Goal: Task Accomplishment & Management: Manage account settings

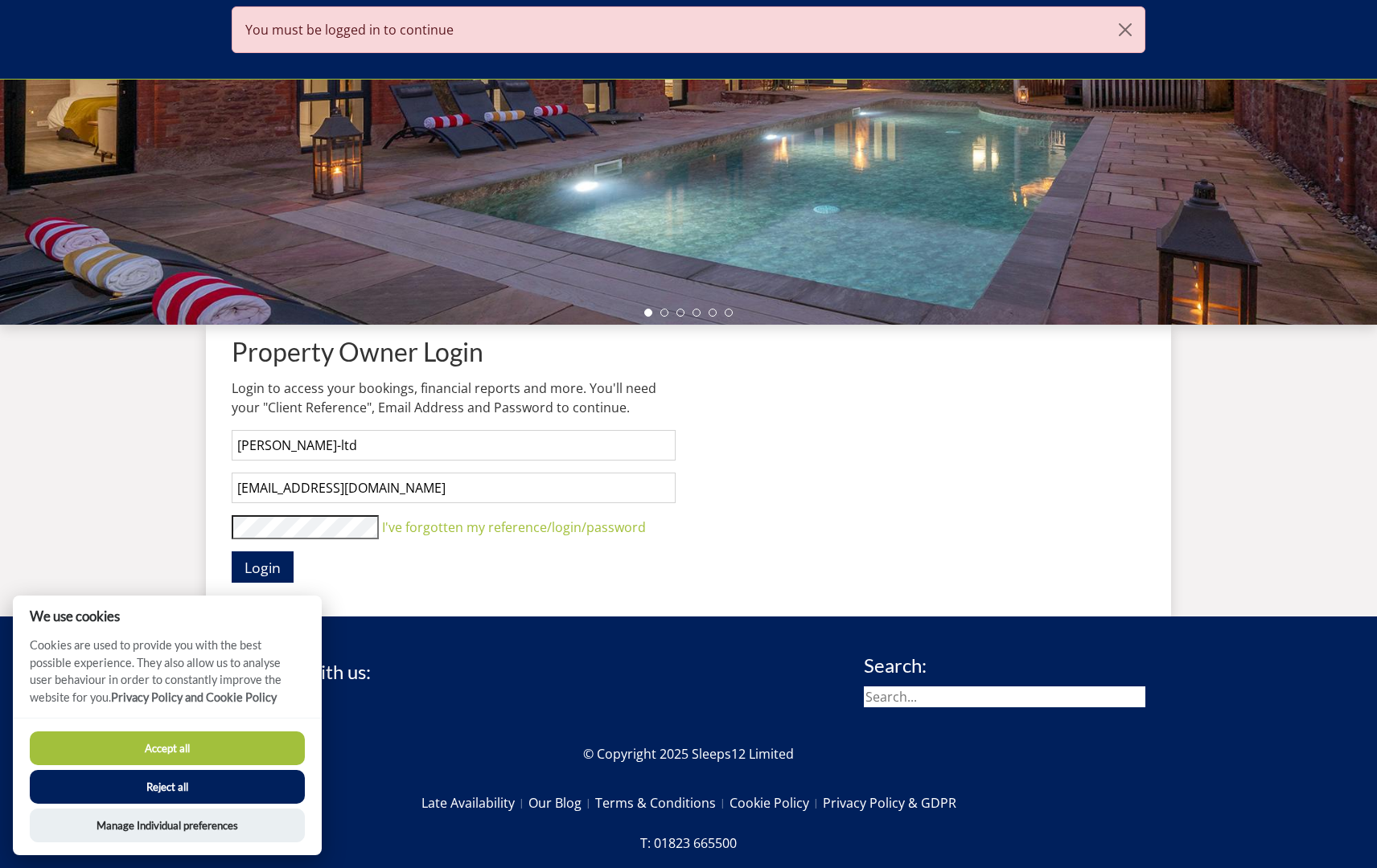
scroll to position [367, 0]
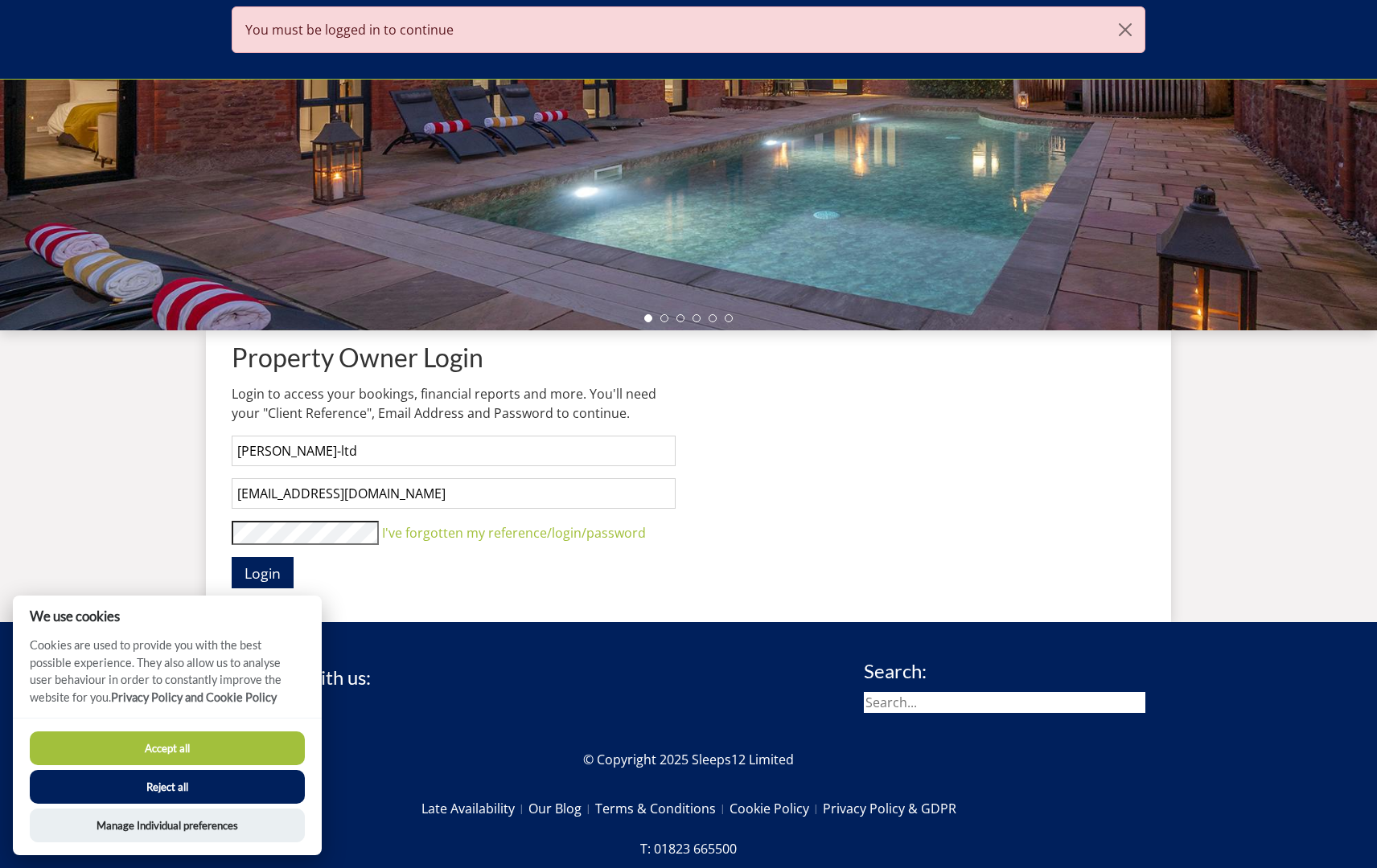
click at [144, 748] on button "Accept all" at bounding box center [167, 749] width 275 height 34
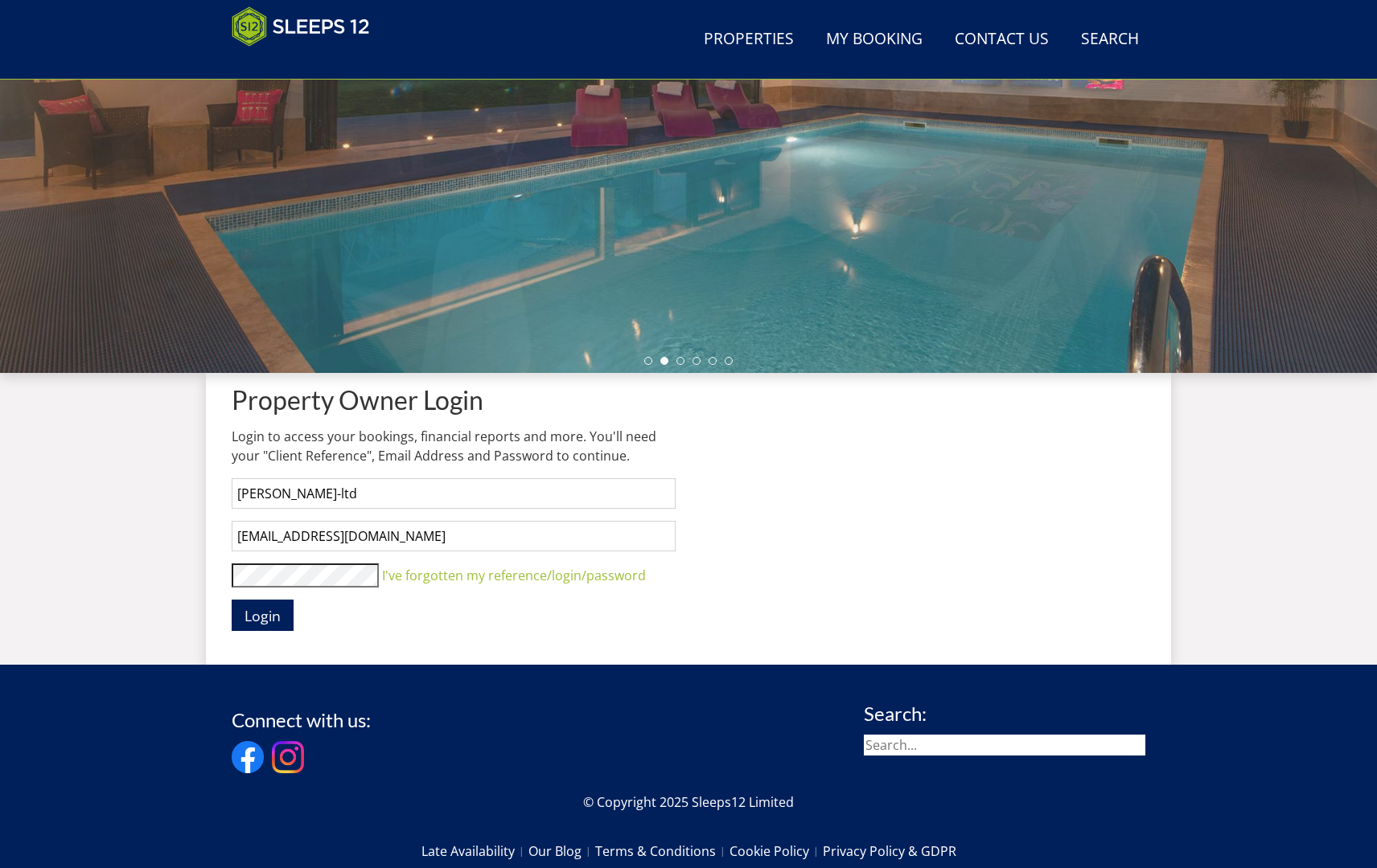
scroll to position [325, 0]
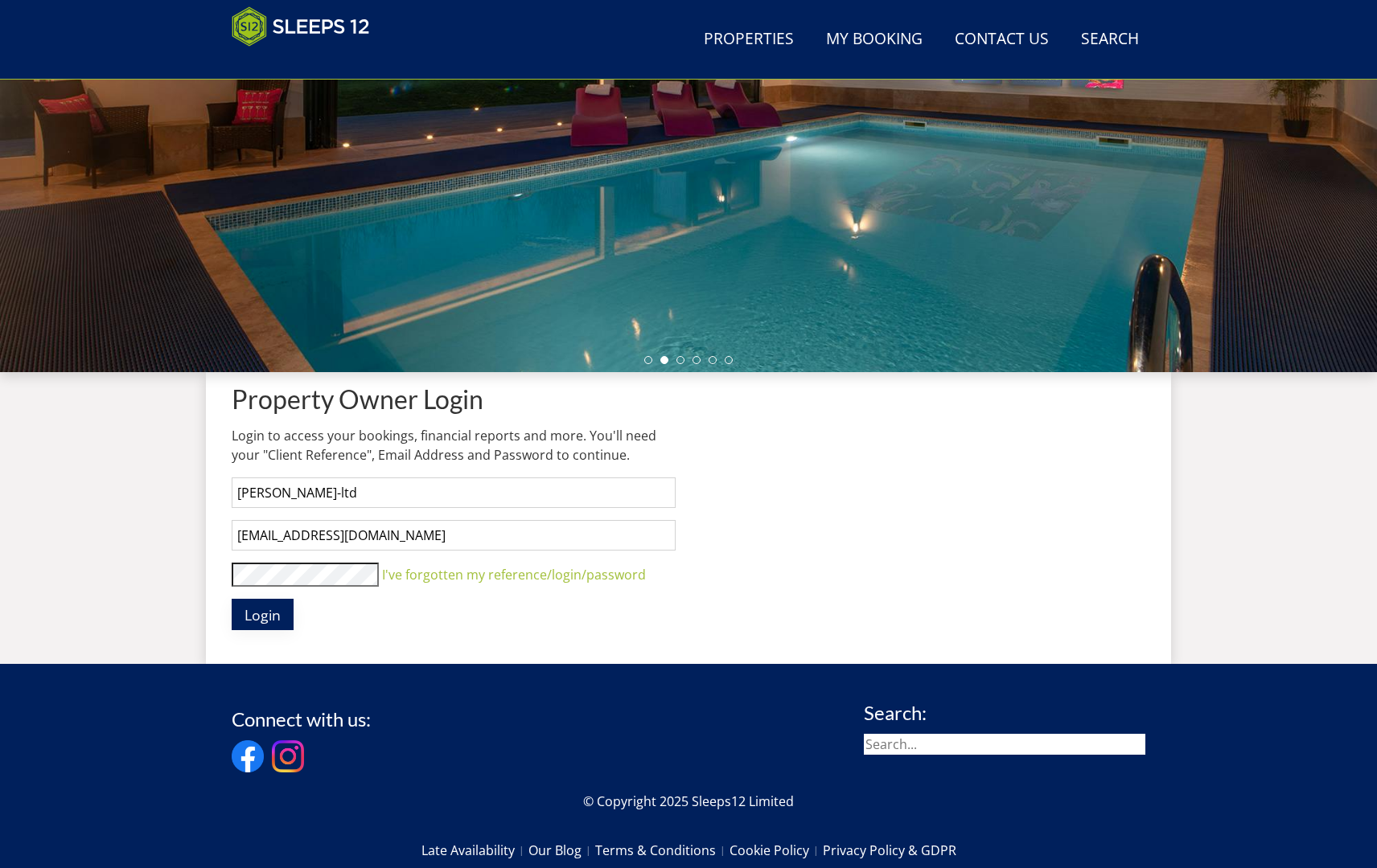
click at [261, 617] on span "Login" at bounding box center [262, 615] width 36 height 19
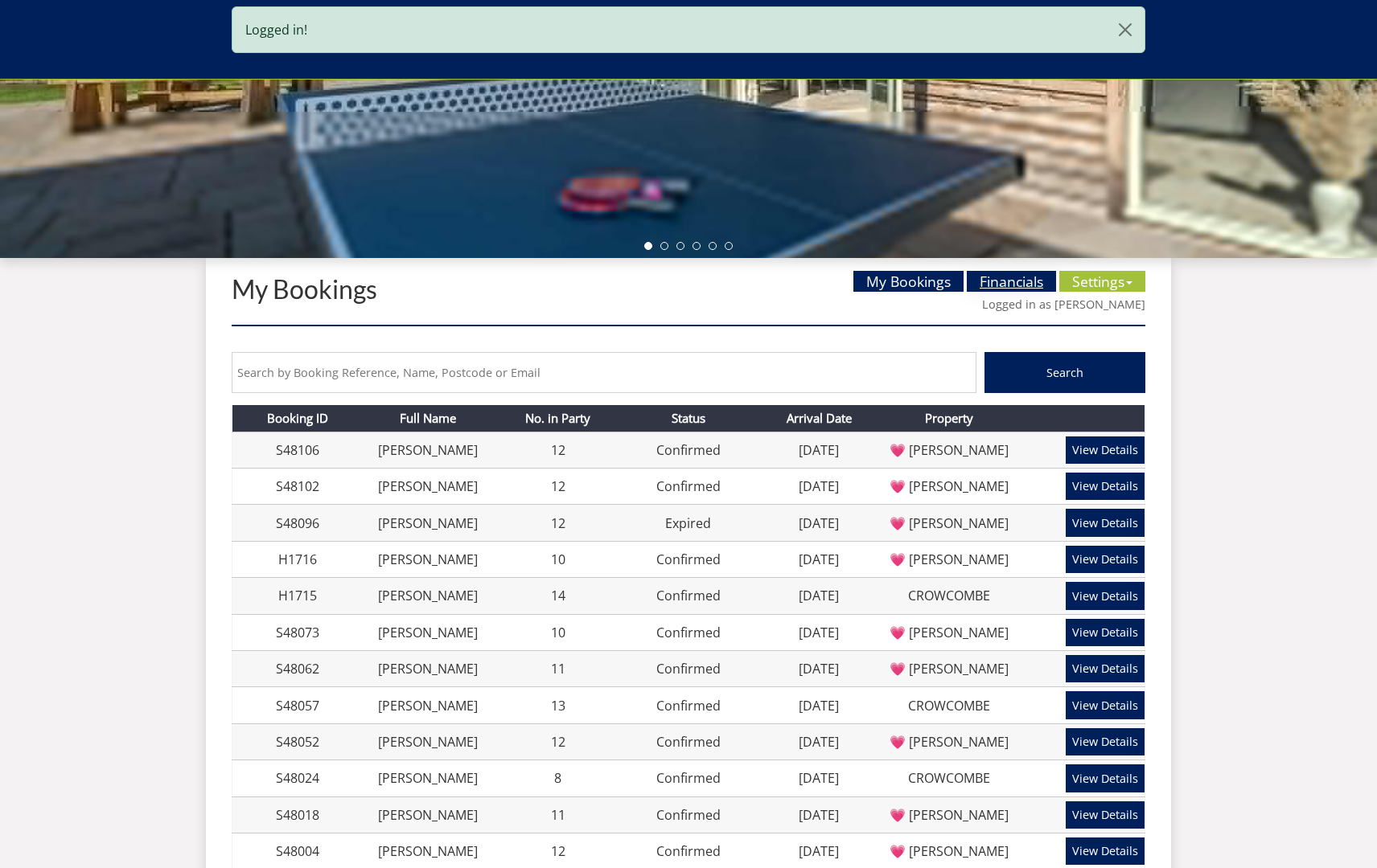
scroll to position [447, 0]
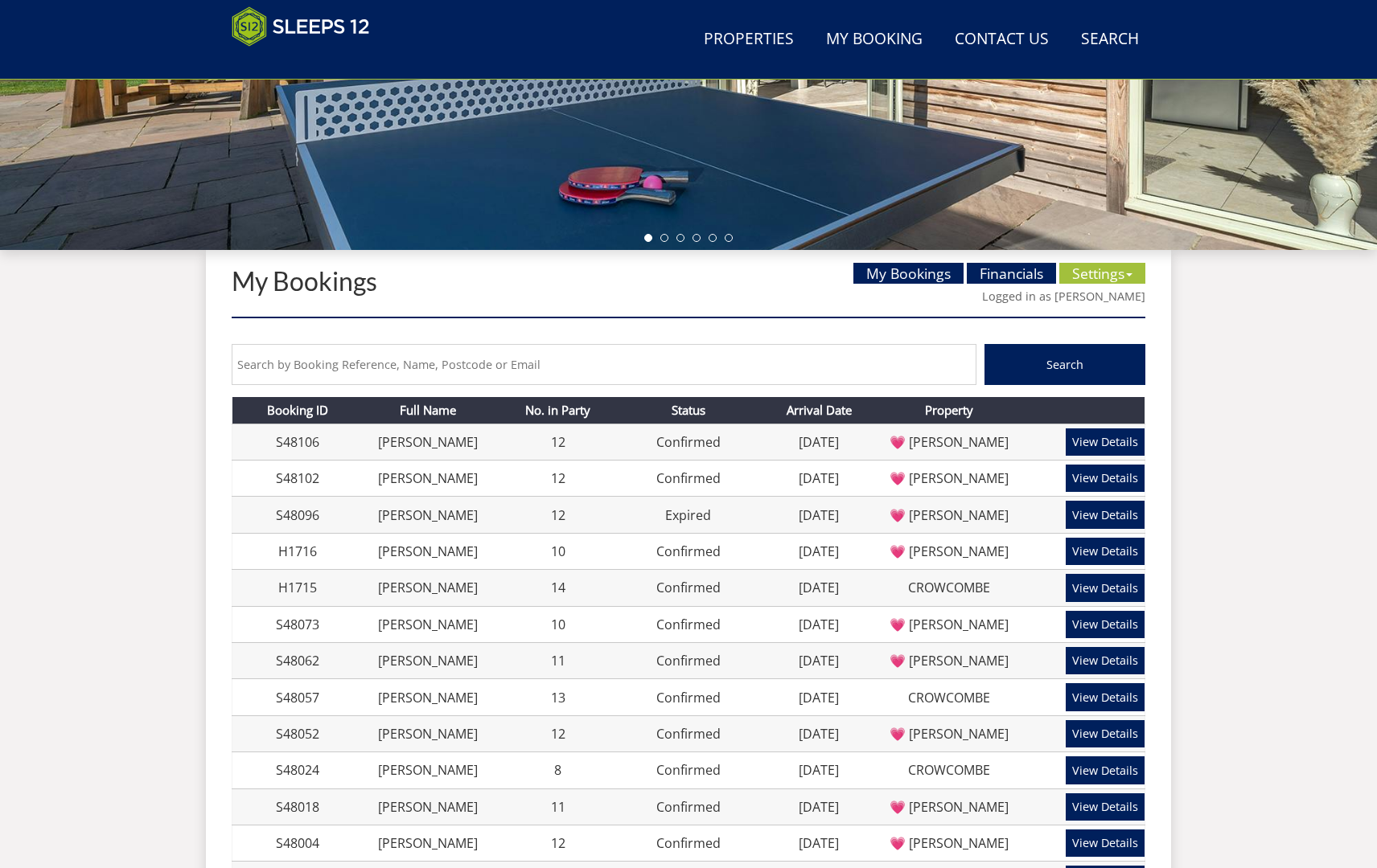
click at [1005, 285] on div "My Bookings Financials Settings Availability Calendar Unavailable Dates Houseke…" at bounding box center [999, 290] width 292 height 54
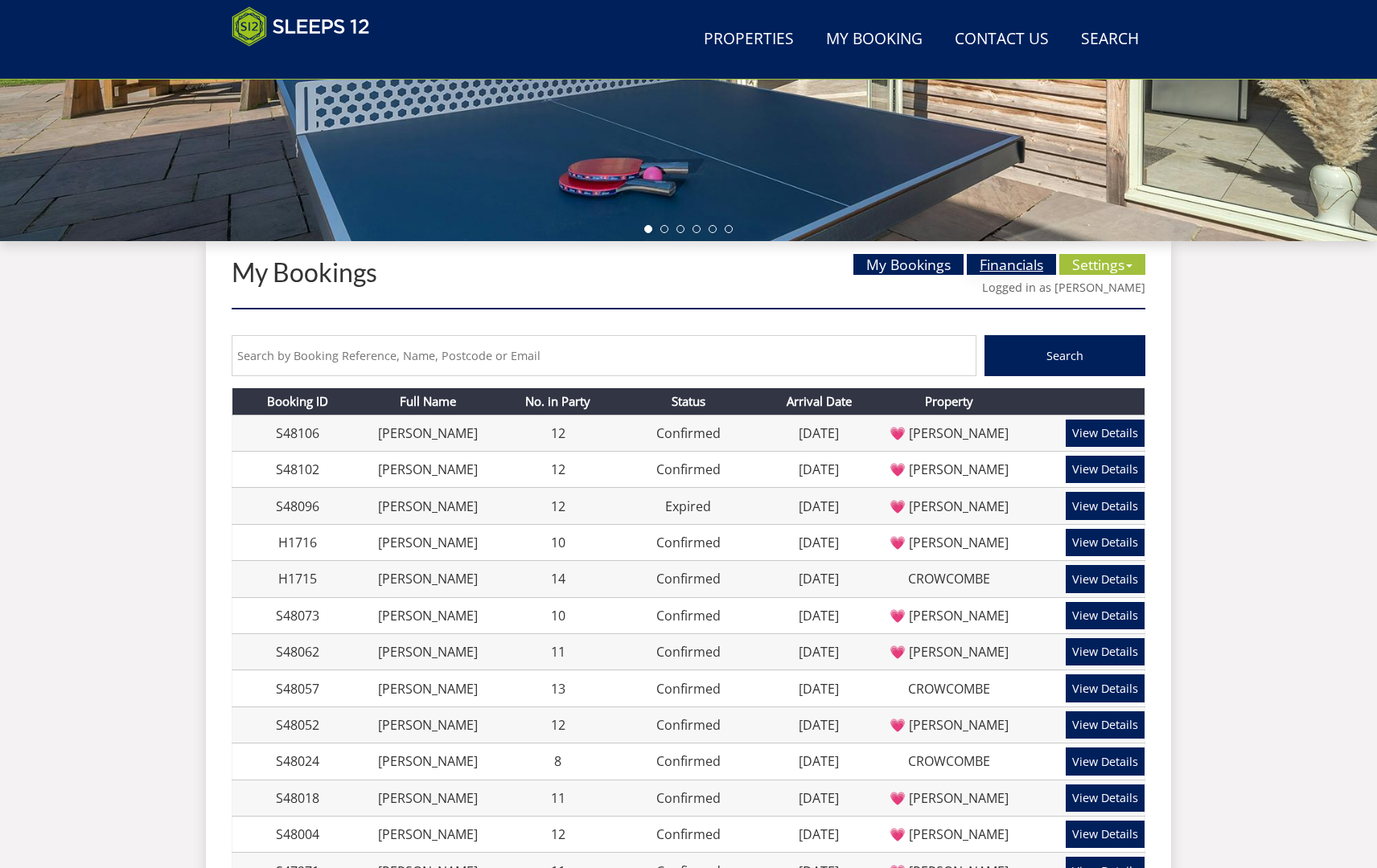
scroll to position [459, 0]
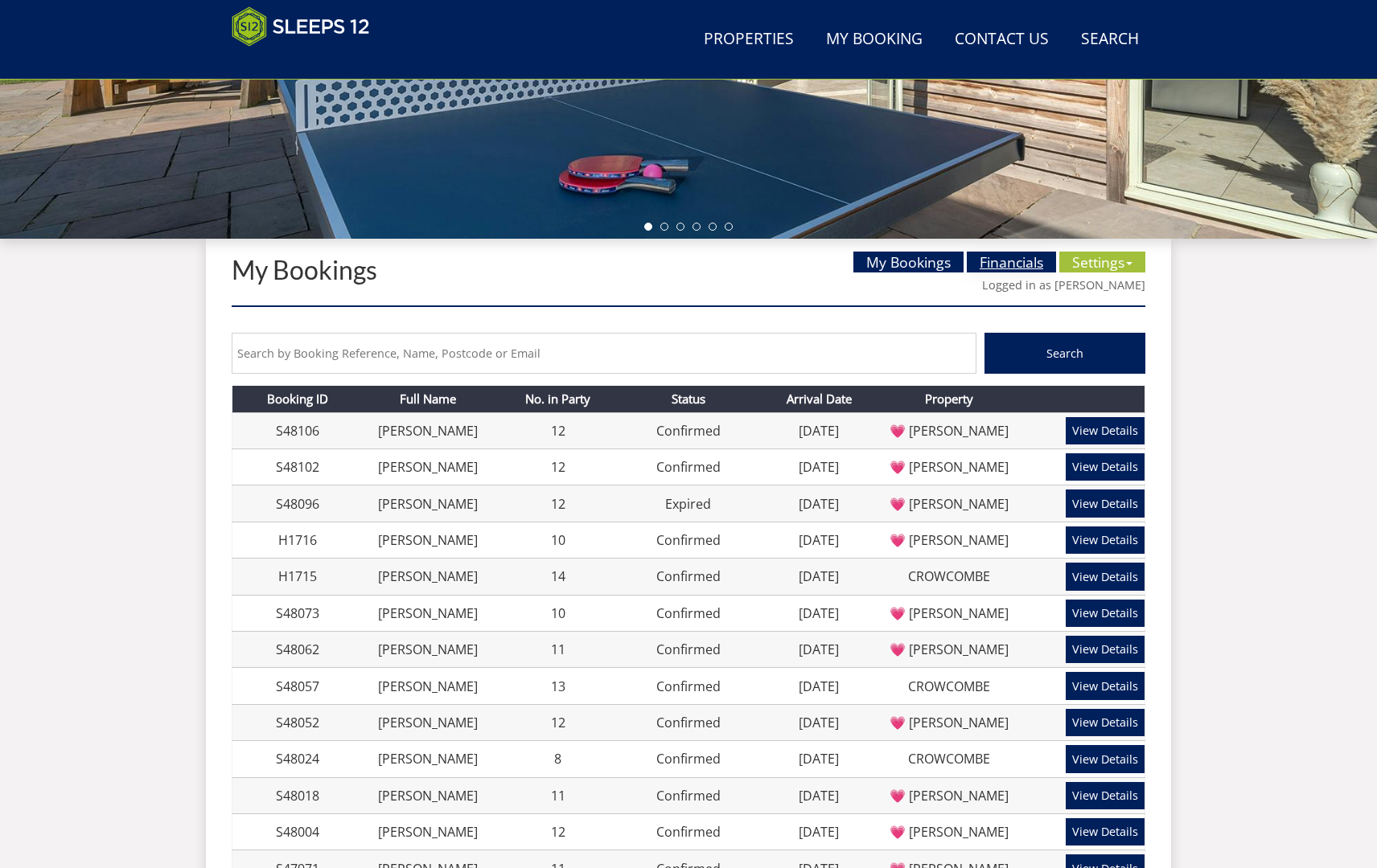
click at [1002, 276] on div "My Bookings Financials Settings Availability Calendar Unavailable Dates Houseke…" at bounding box center [999, 278] width 292 height 54
click at [1003, 262] on link "Financials" at bounding box center [1011, 262] width 90 height 21
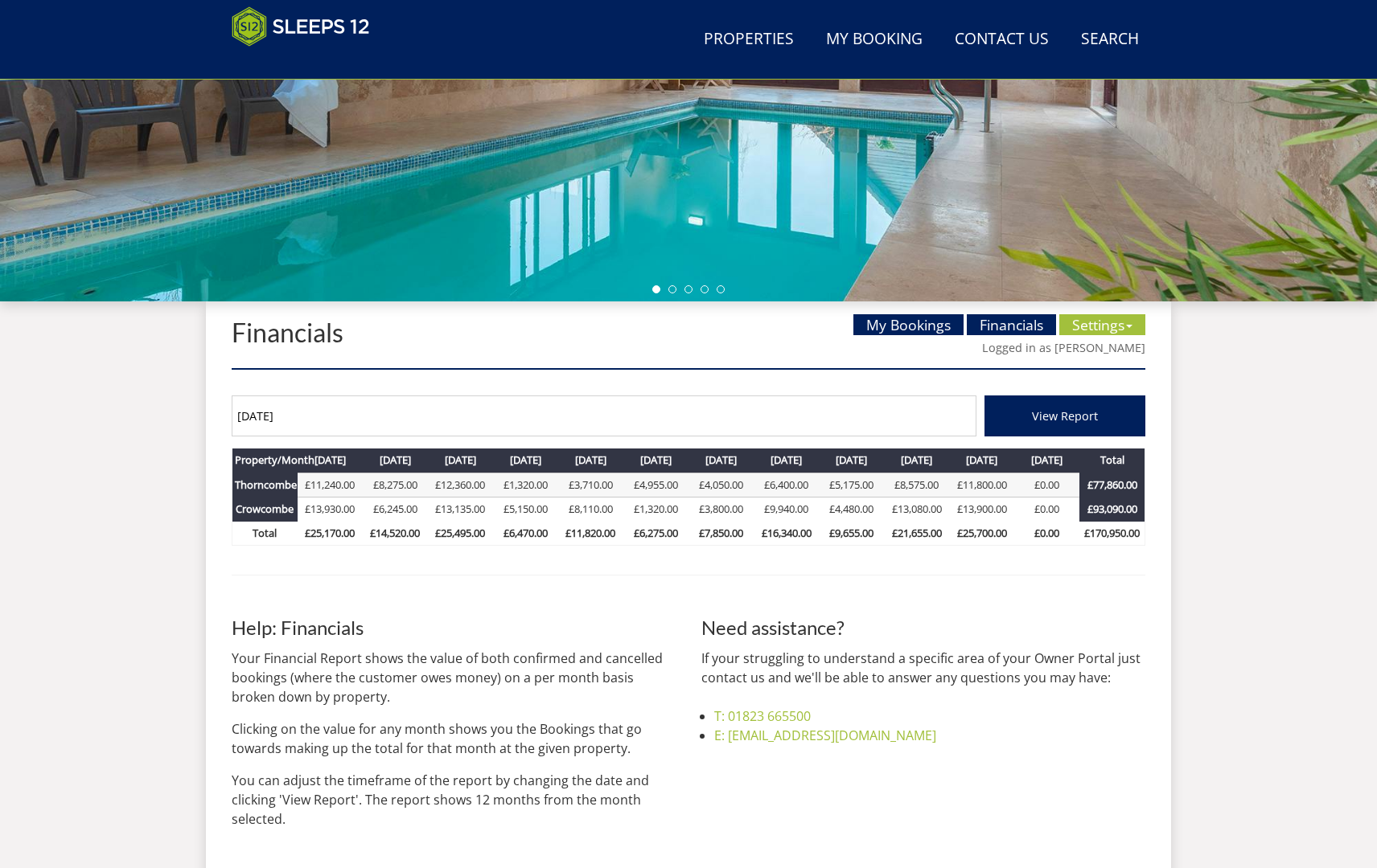
scroll to position [405, 0]
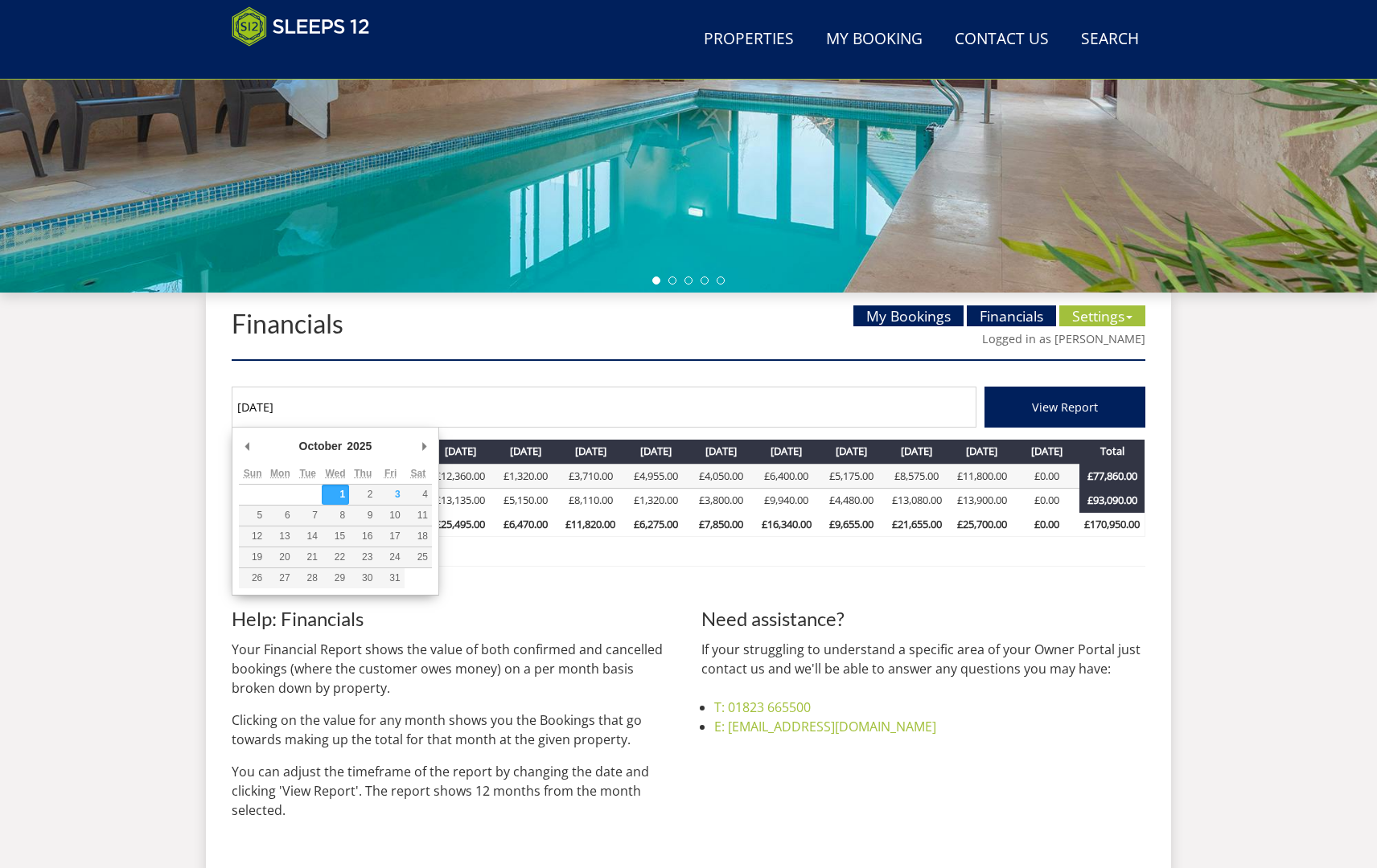
click at [307, 406] on input "01/10/2025" at bounding box center [603, 407] width 745 height 41
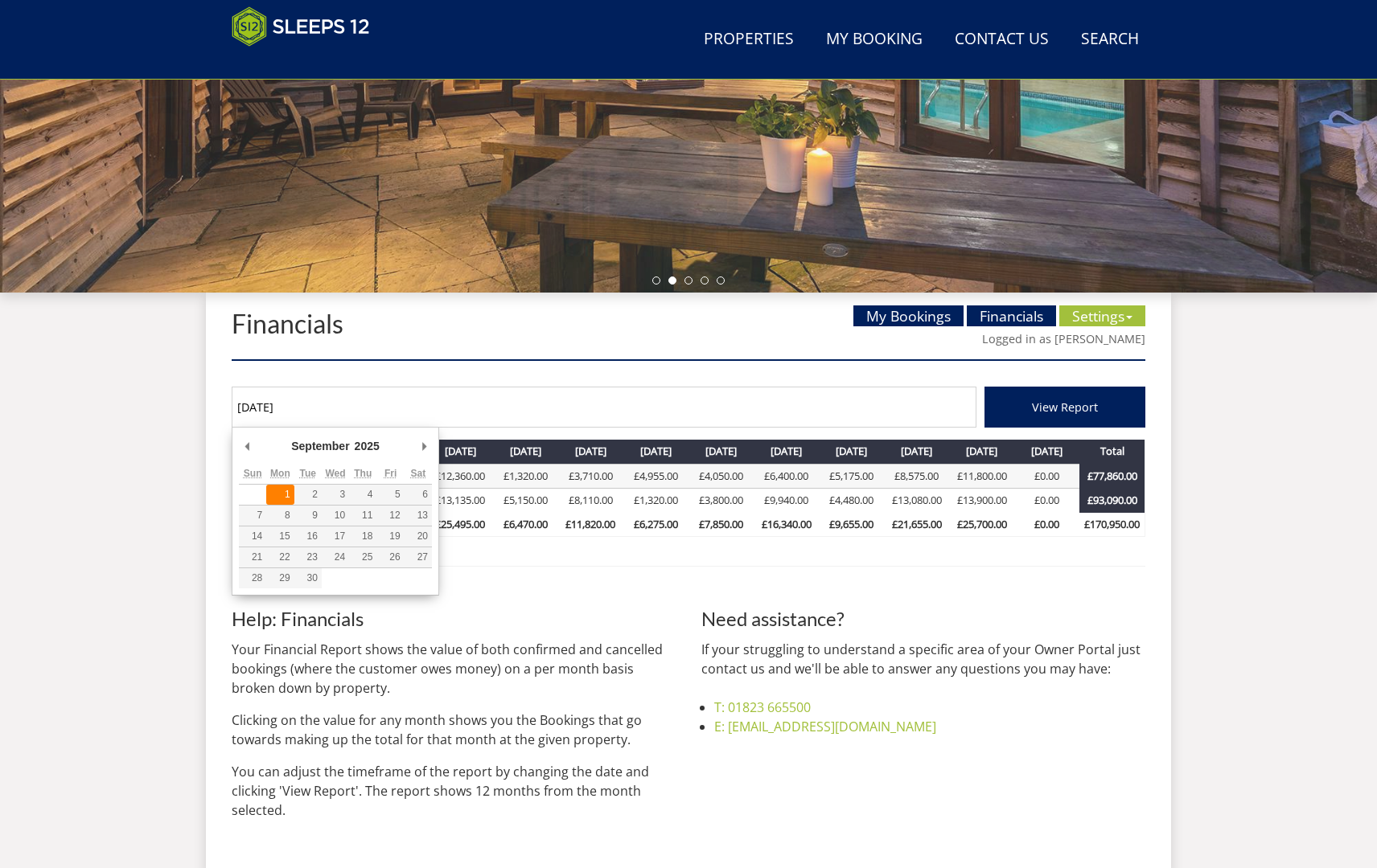
type input "01/09/2025"
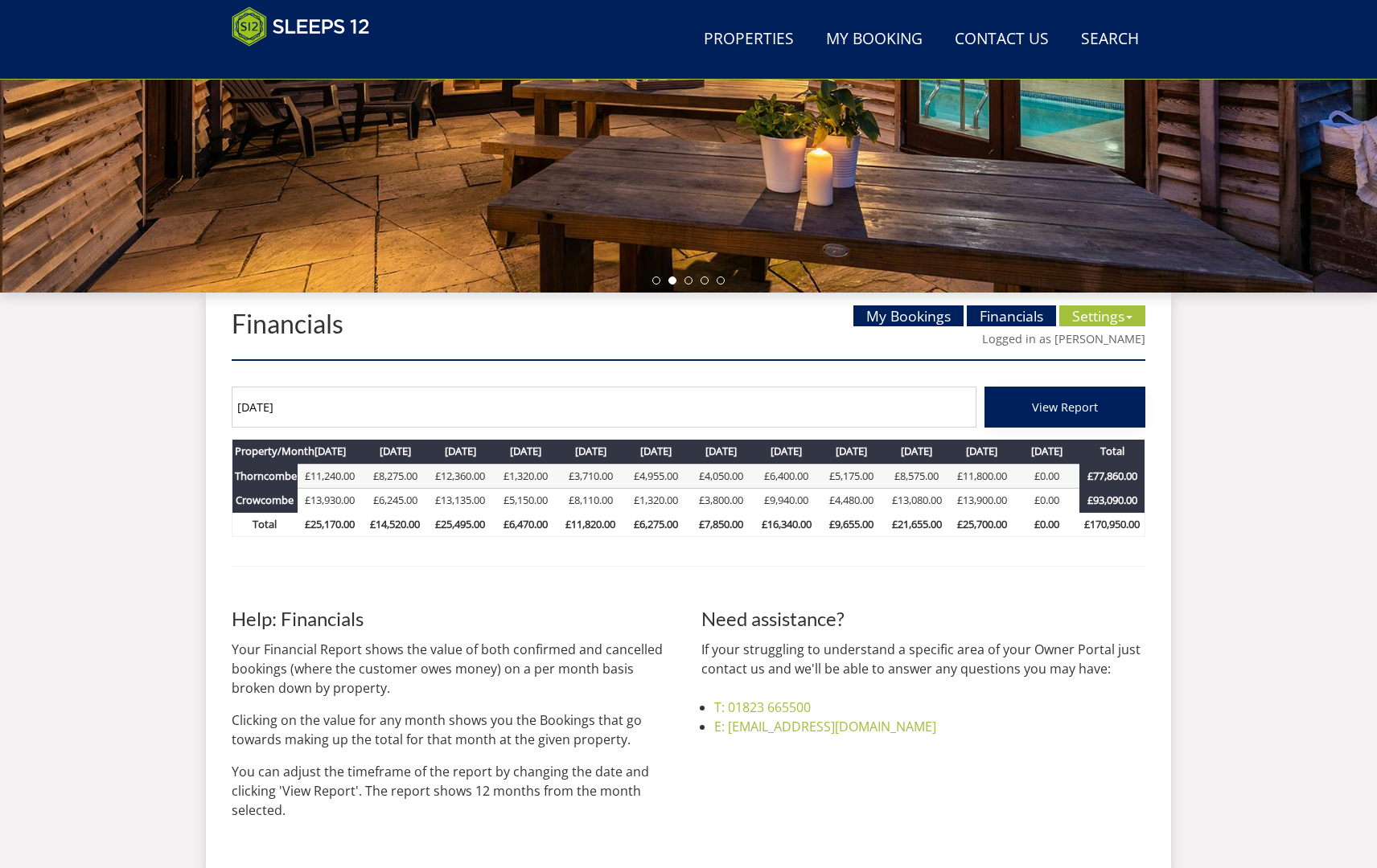
click at [1032, 405] on button "View Report" at bounding box center [1065, 407] width 160 height 41
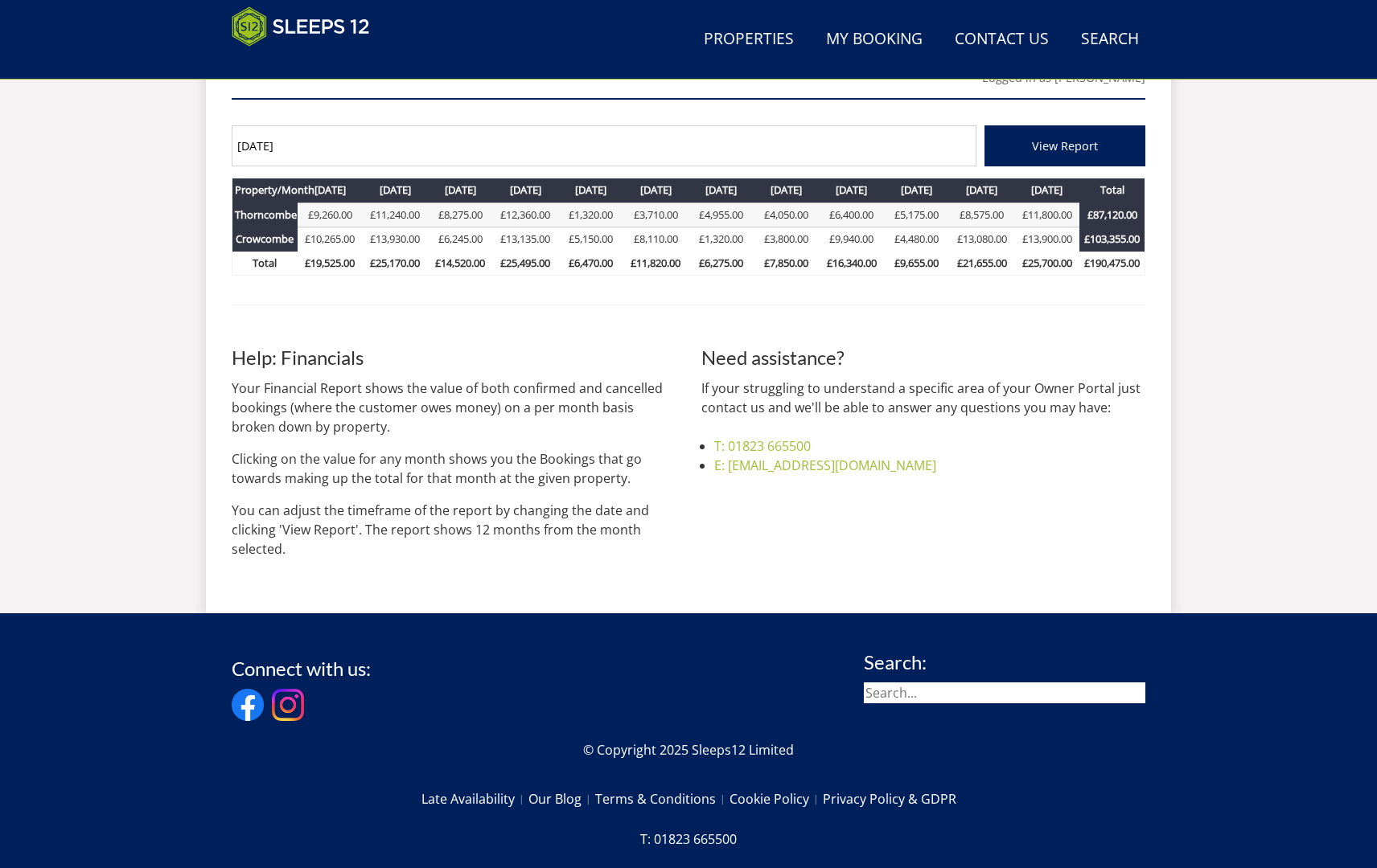
scroll to position [661, 0]
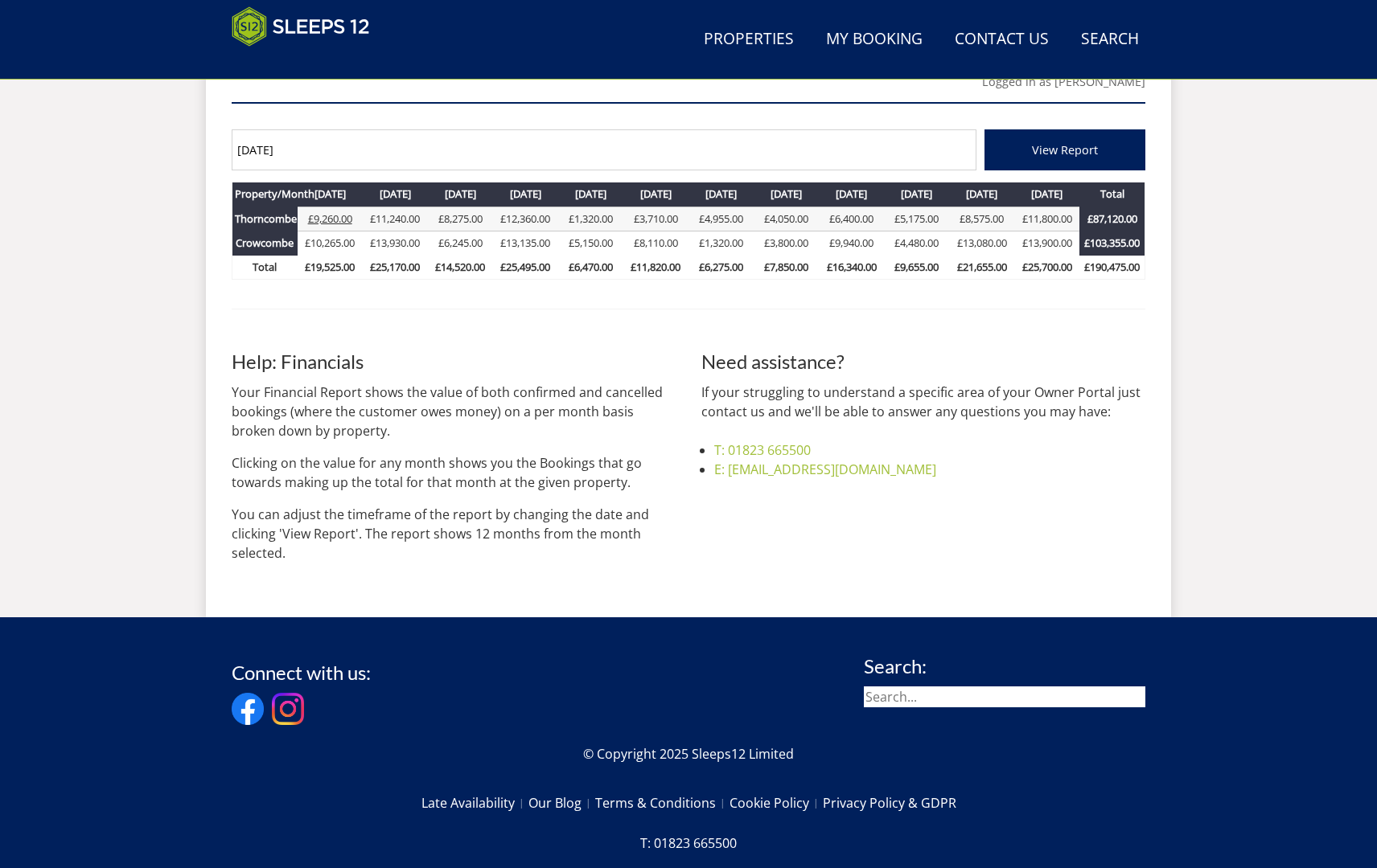
click at [327, 216] on link "£9,260.00" at bounding box center [329, 218] width 44 height 14
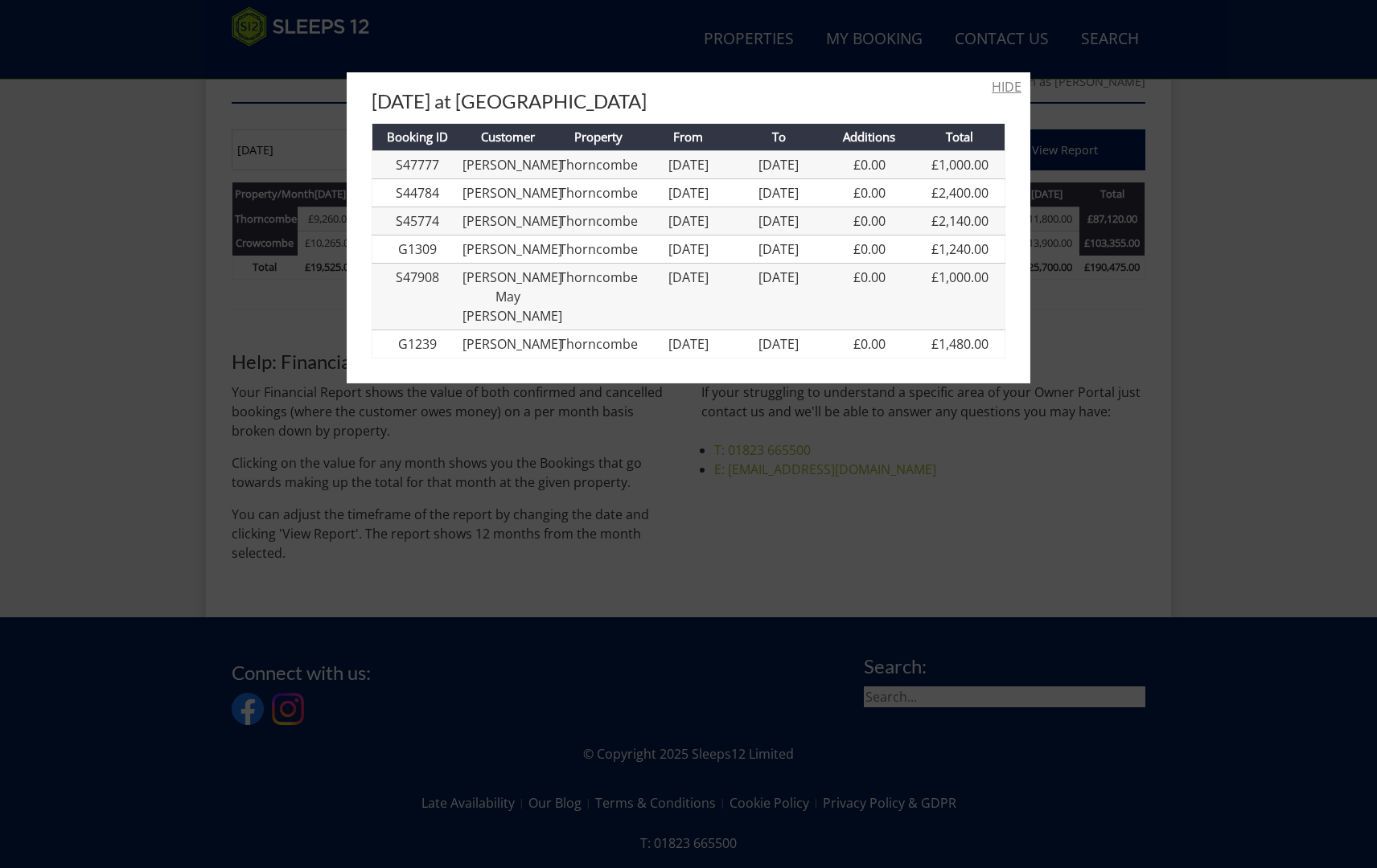
click at [999, 86] on link "HIDE" at bounding box center [1007, 87] width 30 height 19
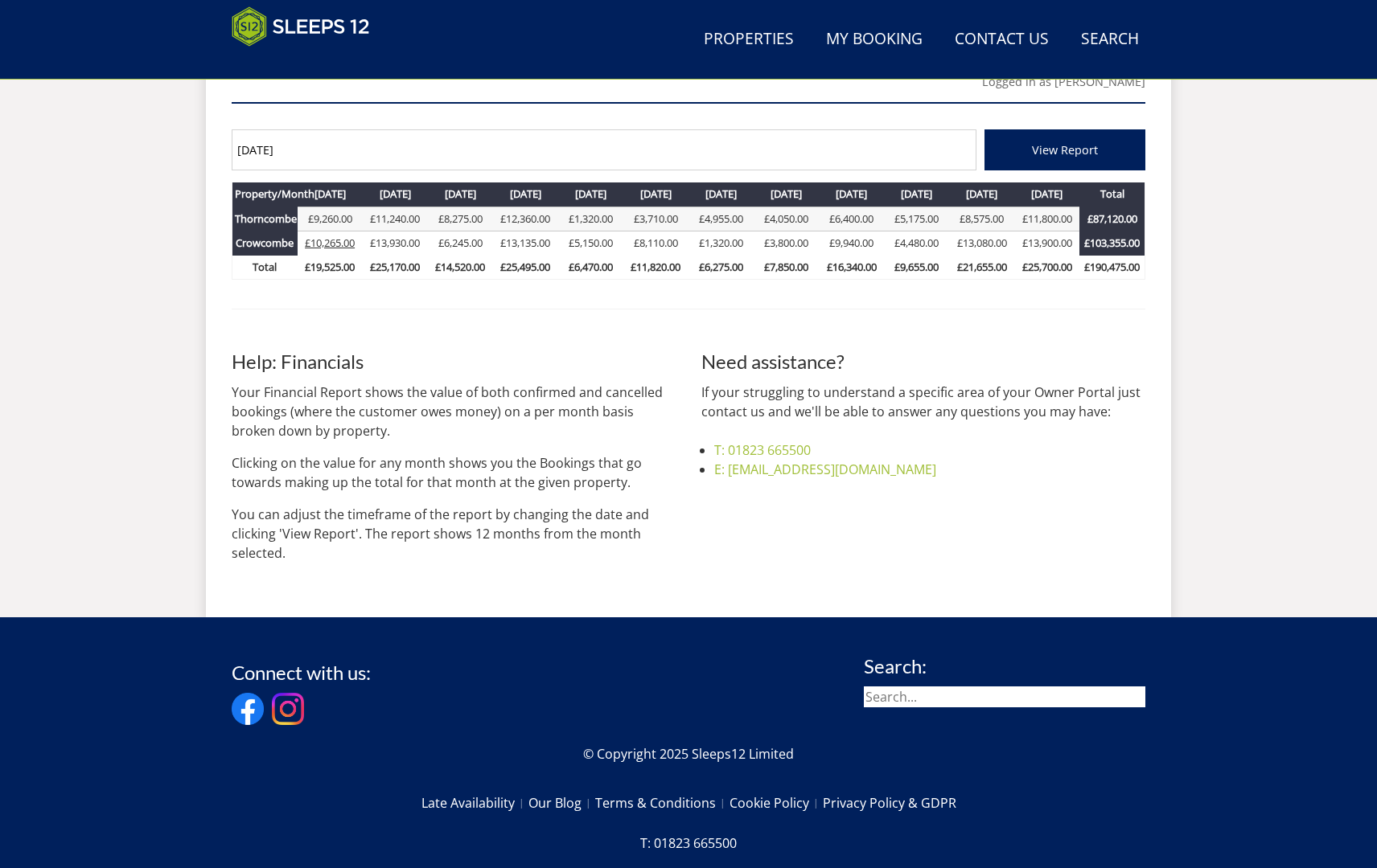
click at [324, 242] on link "£10,265.00" at bounding box center [329, 242] width 50 height 14
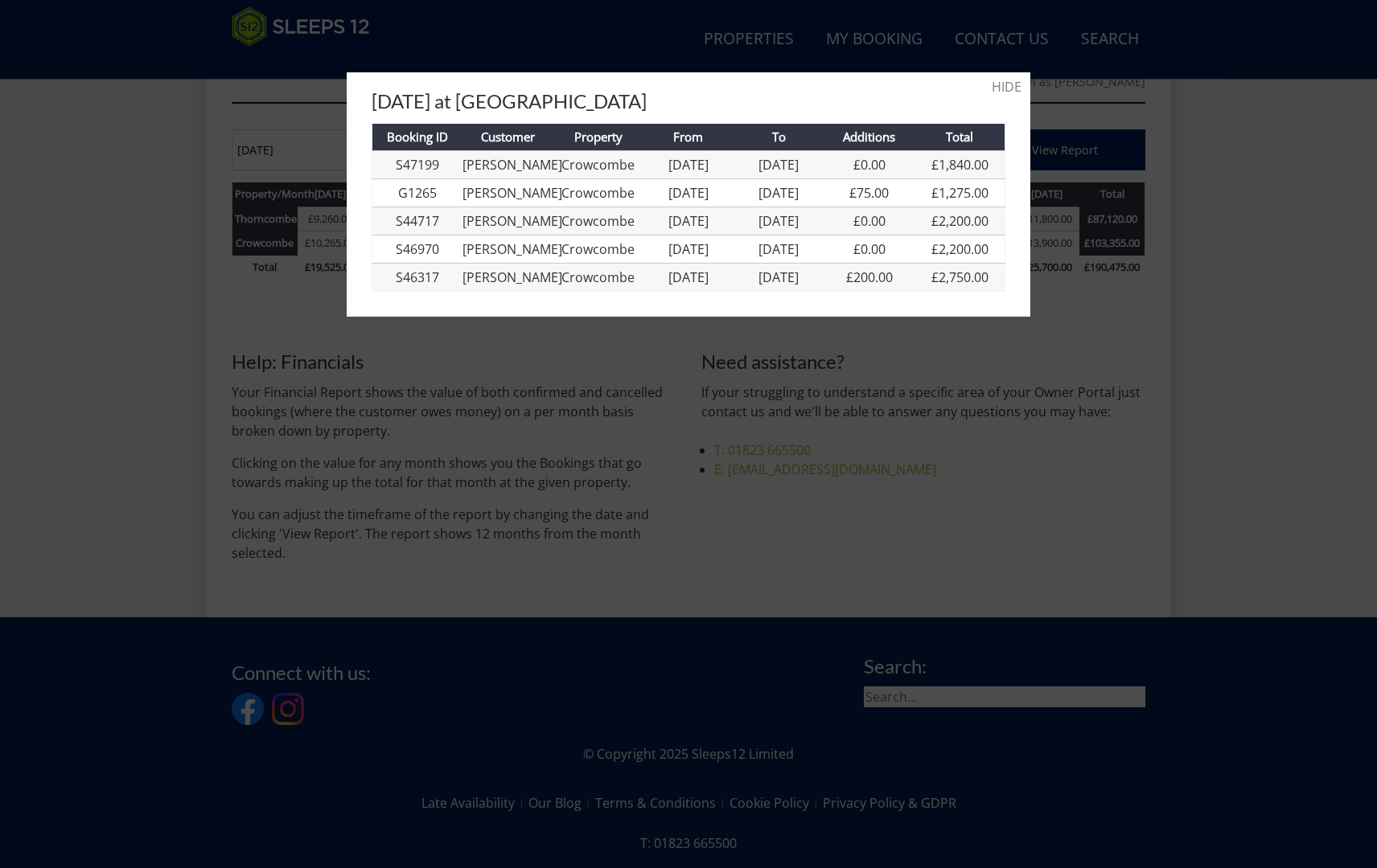
click at [163, 335] on div at bounding box center [688, 434] width 1377 height 868
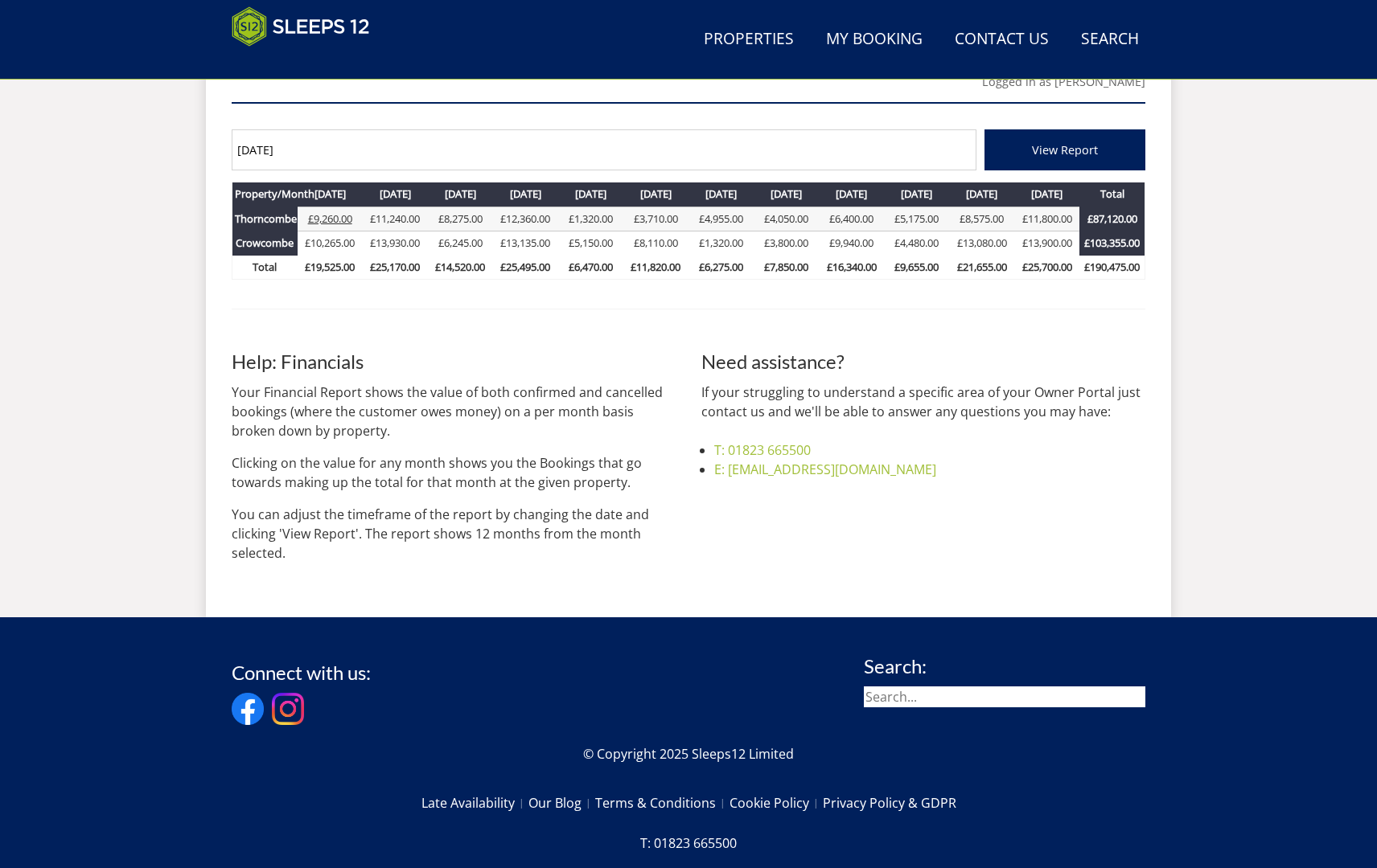
click at [313, 216] on link "£9,260.00" at bounding box center [329, 218] width 44 height 14
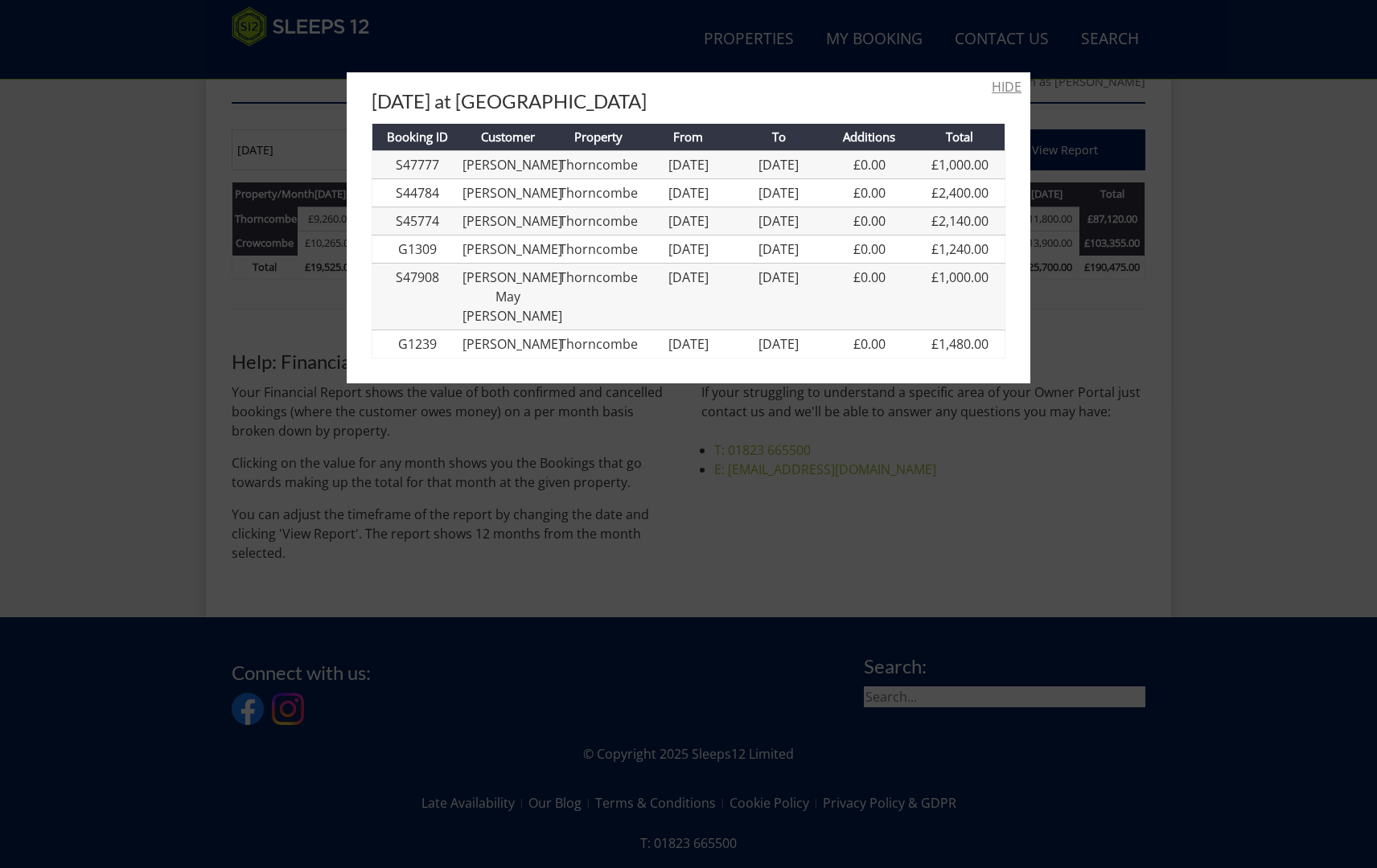
click at [999, 90] on link "HIDE" at bounding box center [1007, 87] width 30 height 19
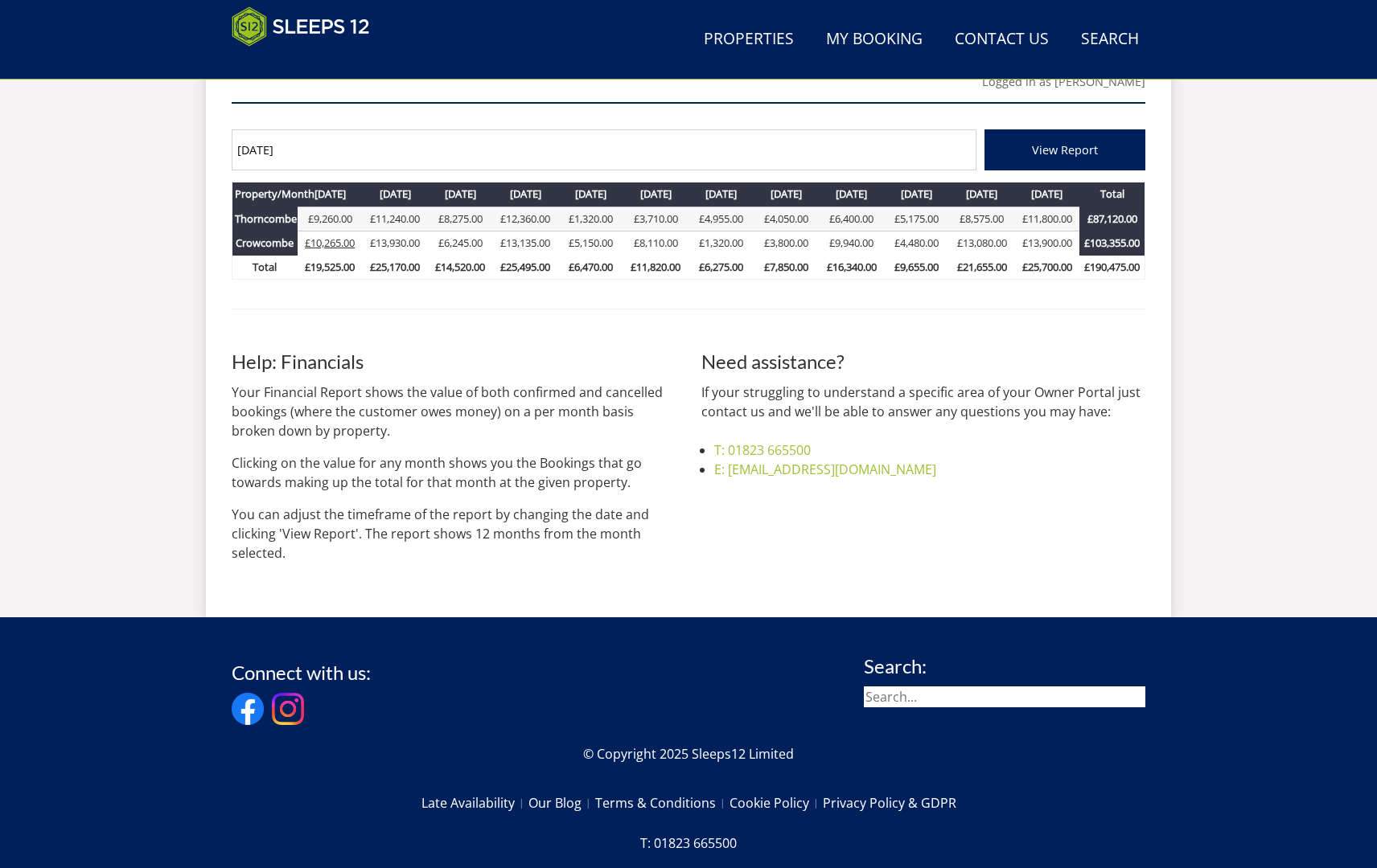
click at [349, 240] on link "£10,265.00" at bounding box center [329, 242] width 50 height 14
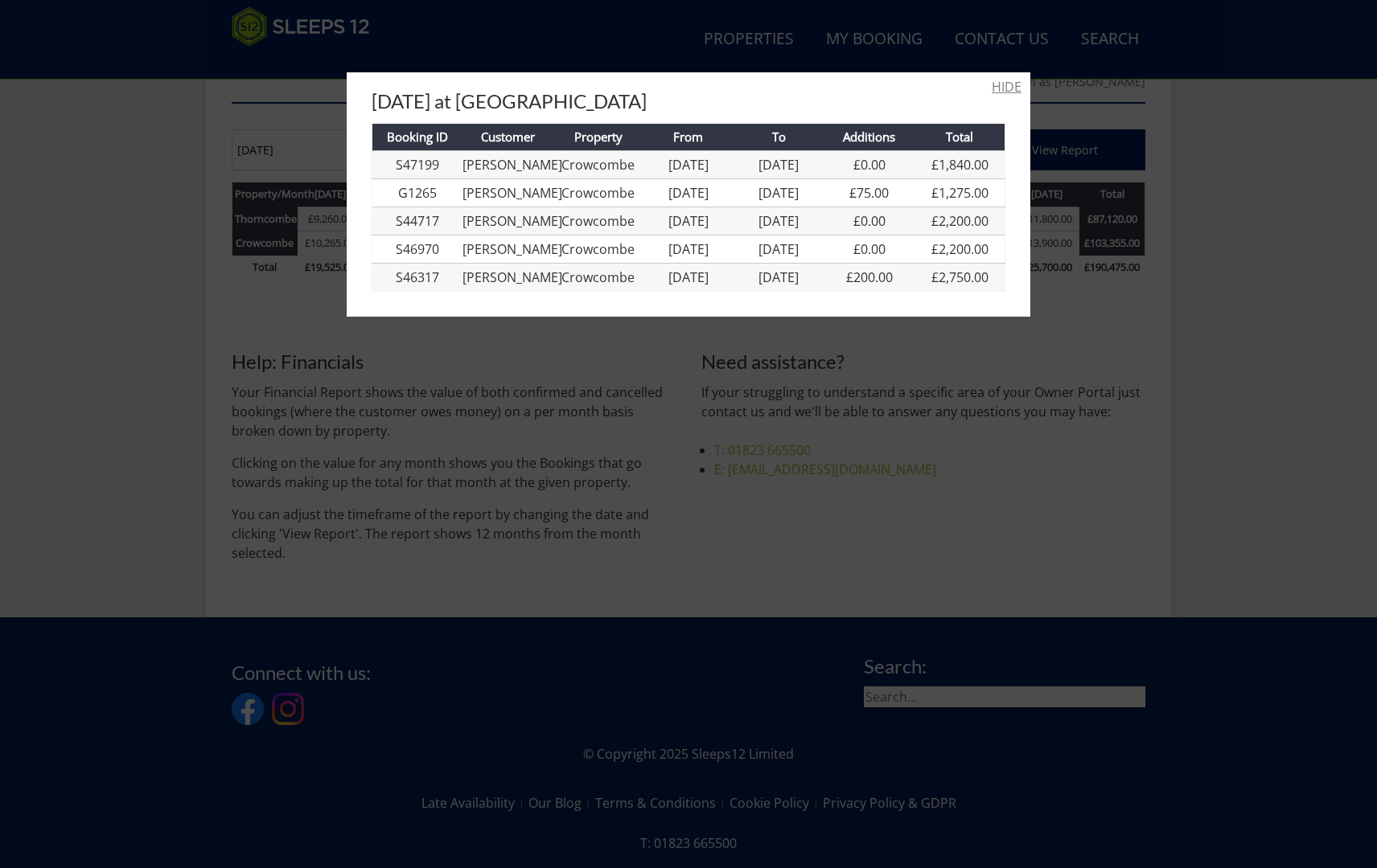
click at [1011, 81] on link "HIDE" at bounding box center [1007, 87] width 30 height 19
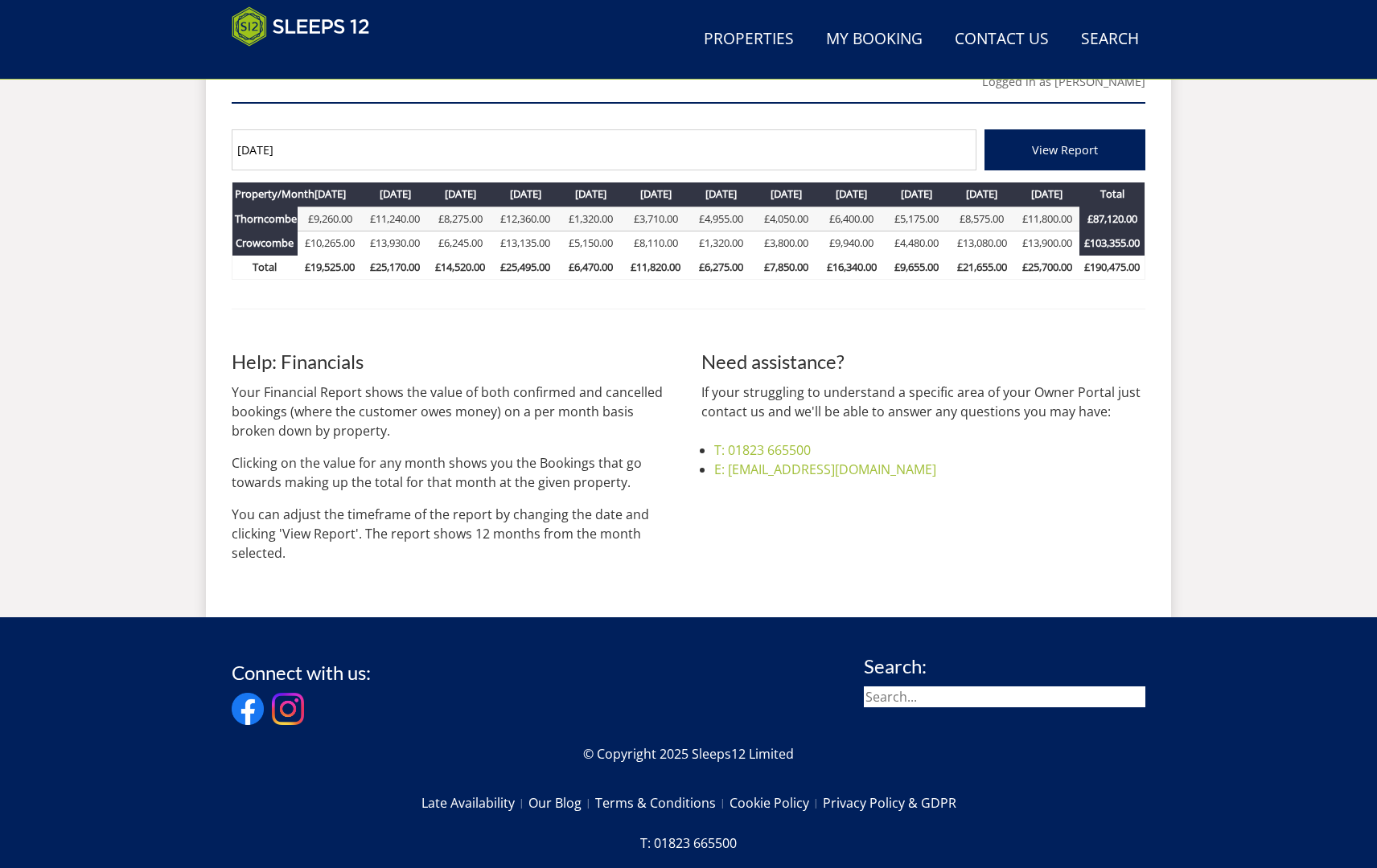
click at [339, 267] on th "£19,525.00" at bounding box center [329, 268] width 65 height 25
click at [337, 241] on link "£10,265.00" at bounding box center [329, 242] width 50 height 14
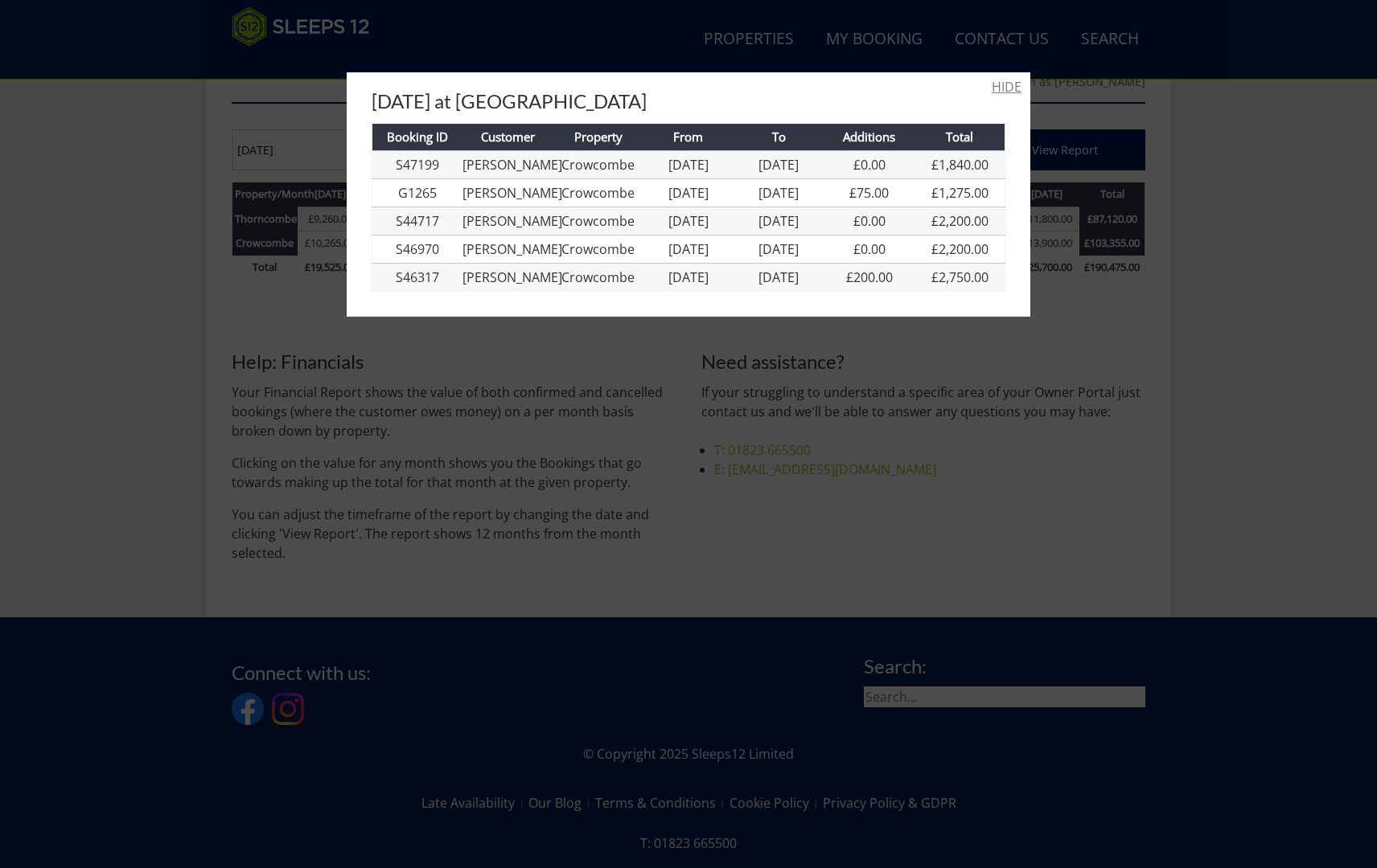
click at [1002, 90] on link "HIDE" at bounding box center [1007, 87] width 30 height 19
